Goal: Navigation & Orientation: Find specific page/section

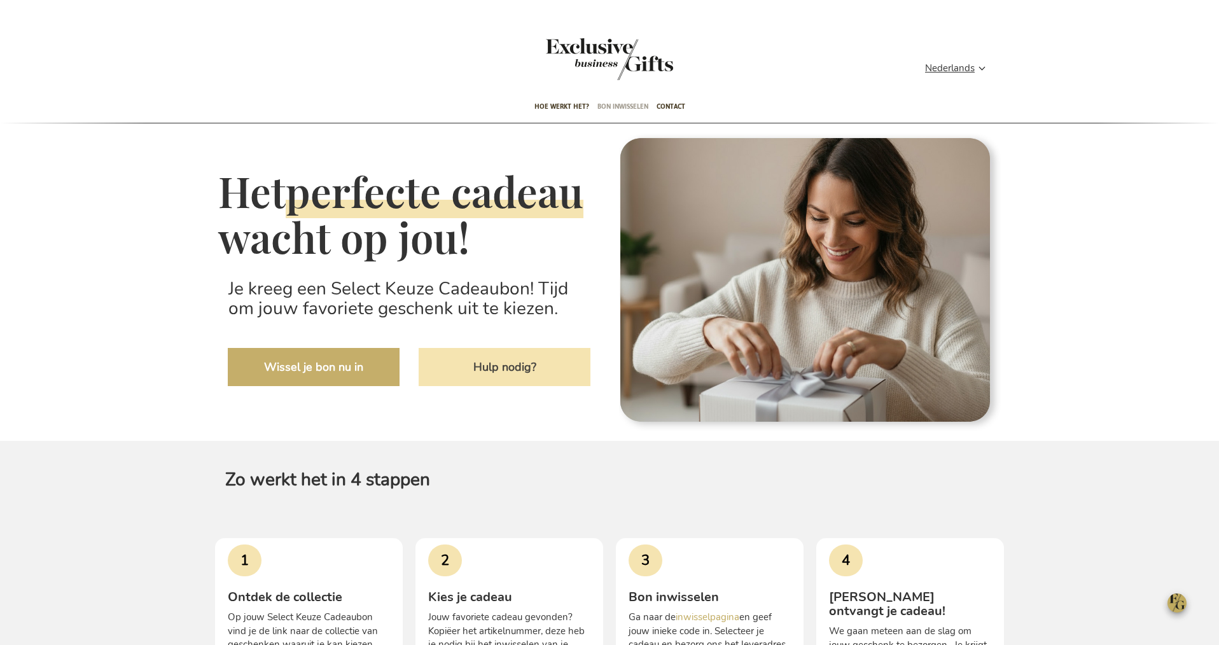
type input "administrator"
click at [632, 106] on span "Bon inwisselen" at bounding box center [622, 107] width 51 height 30
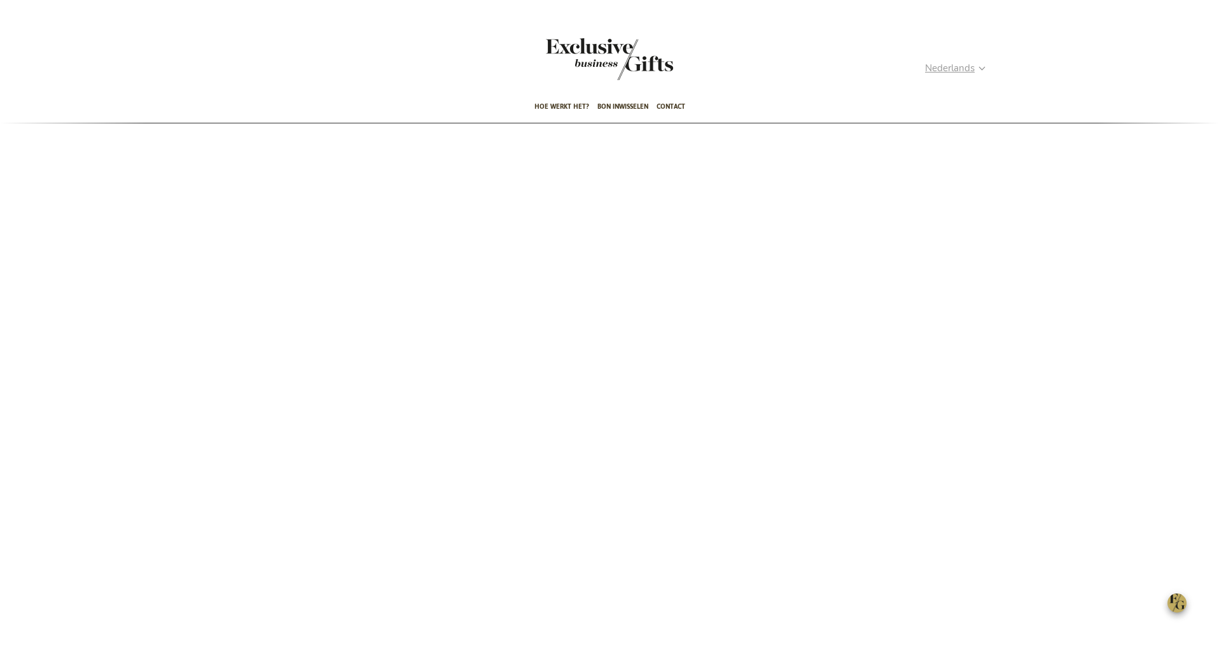
type input "administrator"
click at [984, 67] on strong "Nederlands" at bounding box center [954, 68] width 59 height 15
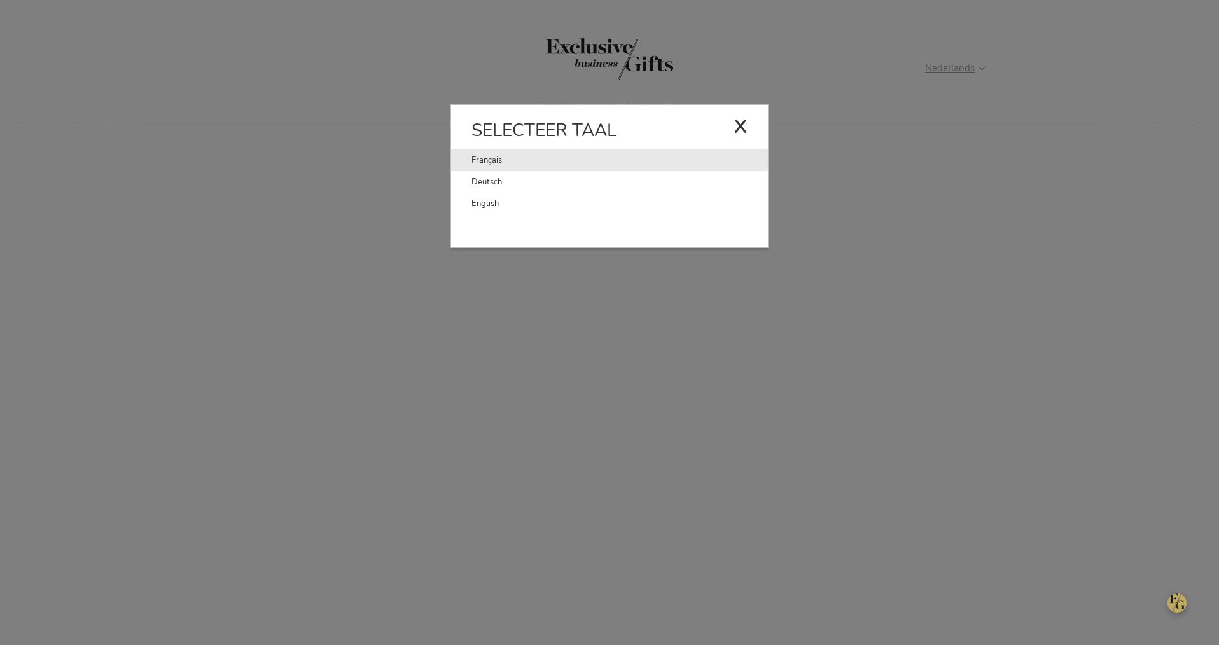
click at [501, 160] on link "Français" at bounding box center [602, 160] width 262 height 22
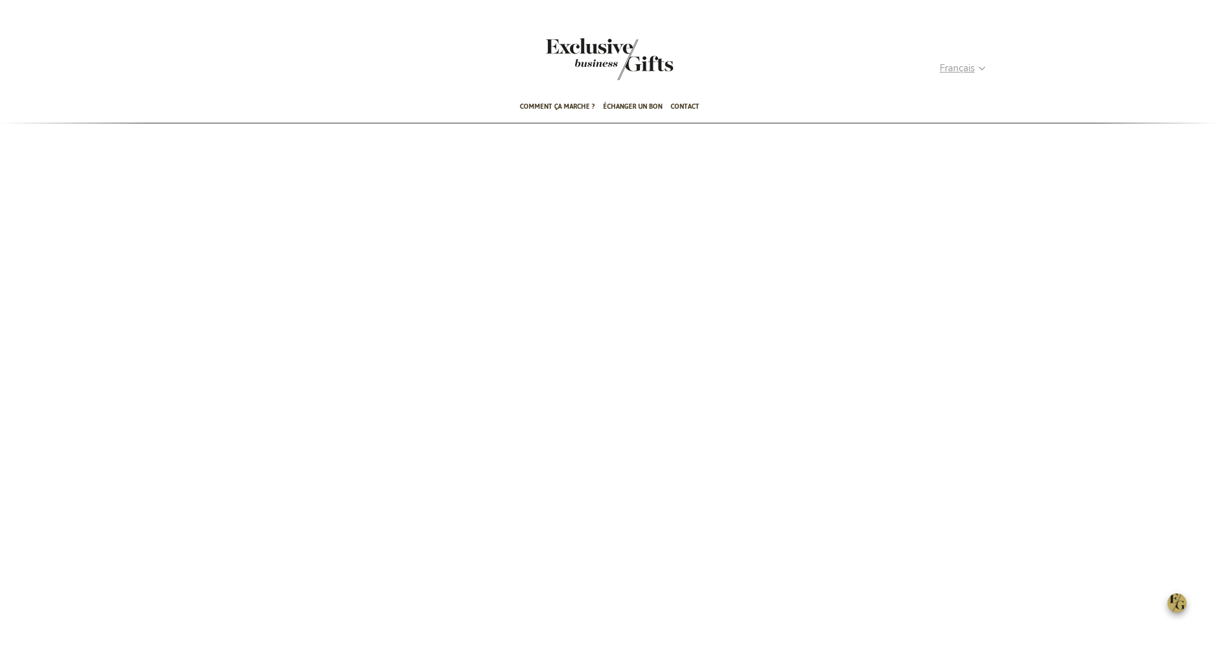
type input "administrator"
click at [973, 70] on span "Français" at bounding box center [956, 68] width 35 height 15
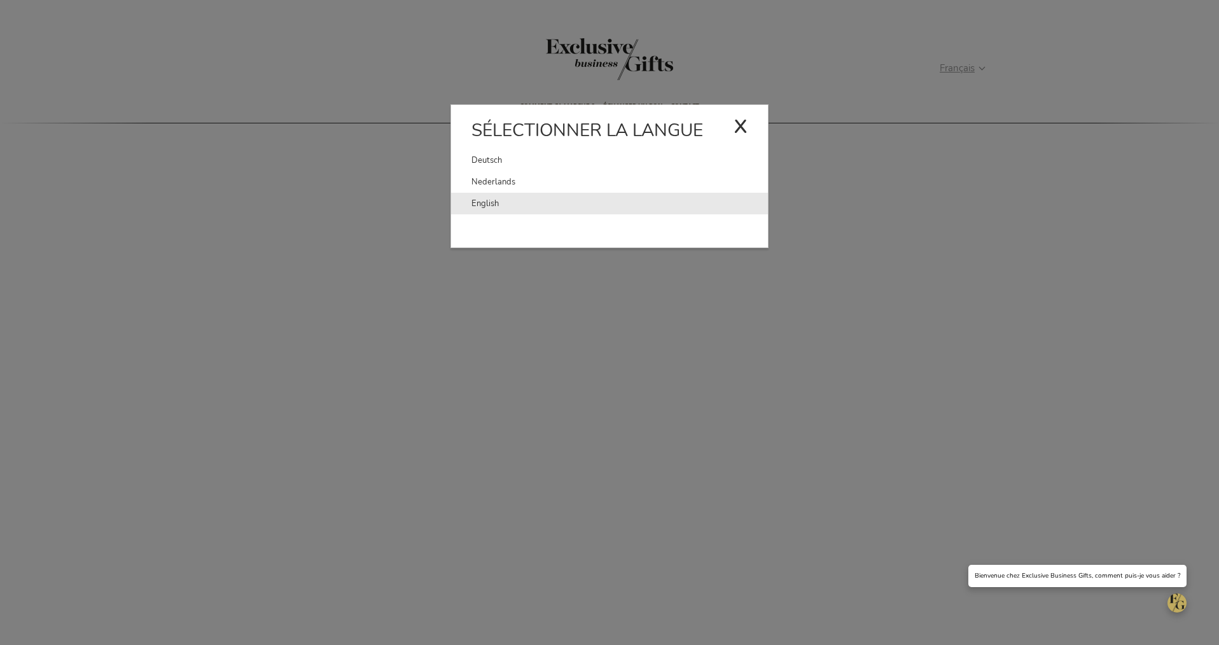
click at [482, 202] on link "English" at bounding box center [619, 204] width 296 height 22
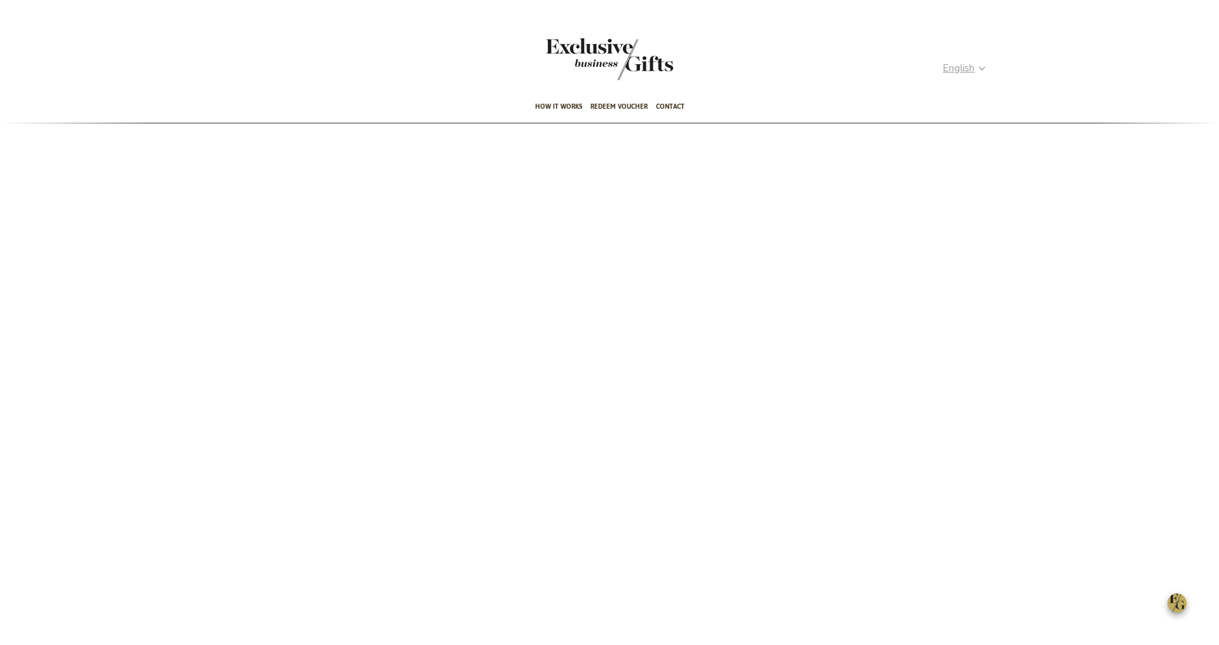
type input "administrator"
click at [976, 67] on strong "English" at bounding box center [962, 68] width 41 height 15
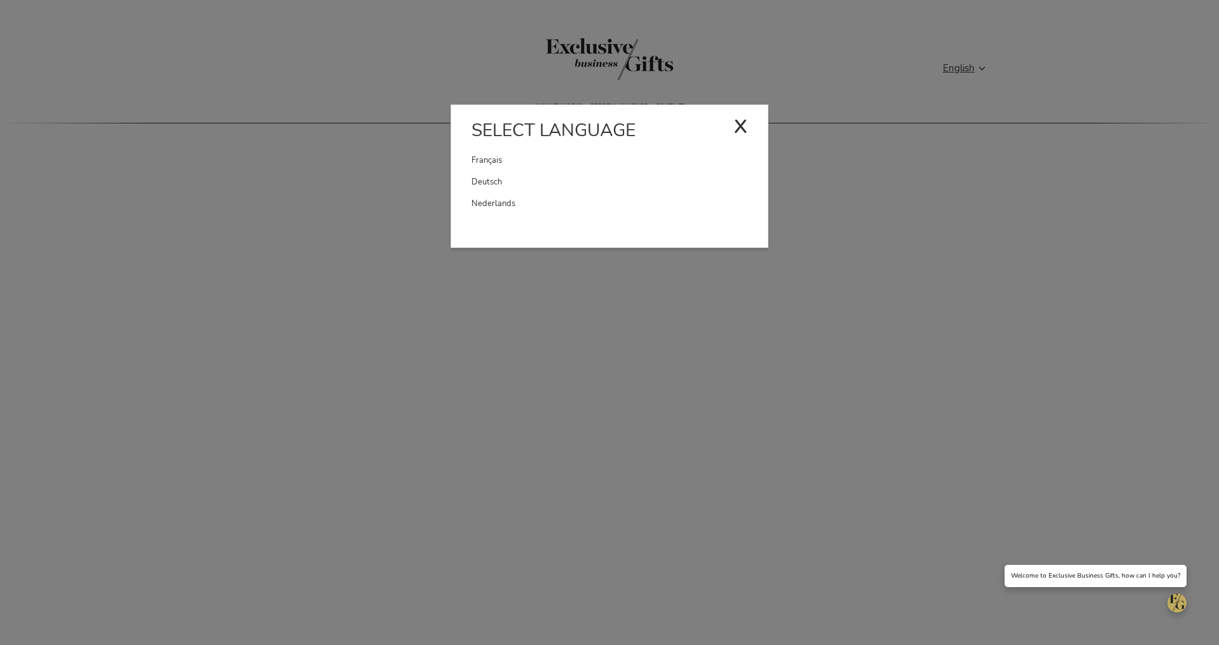
click at [485, 182] on link "Deutsch" at bounding box center [619, 182] width 296 height 22
